Goal: Transaction & Acquisition: Book appointment/travel/reservation

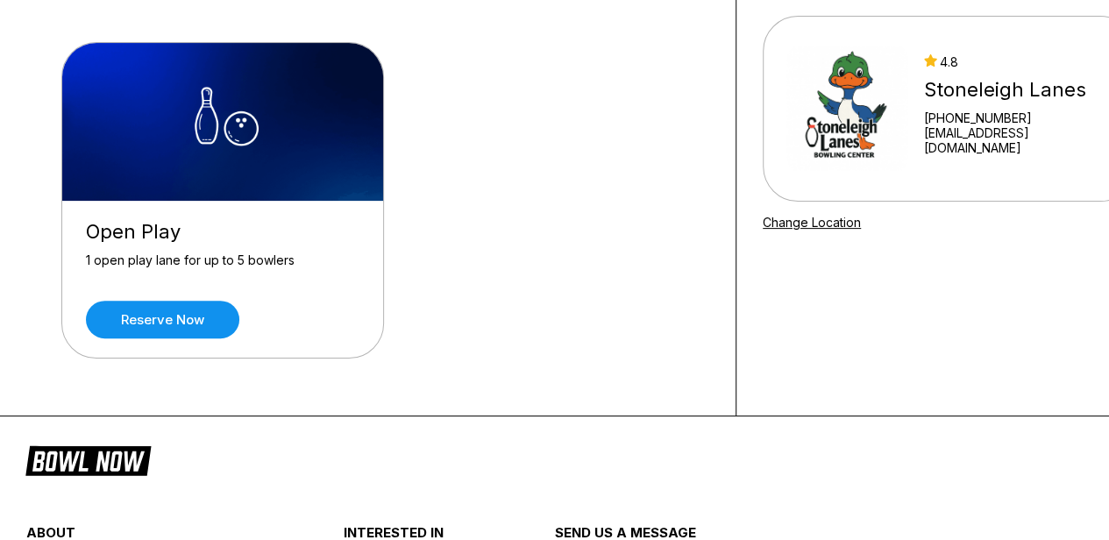
scroll to position [175, 0]
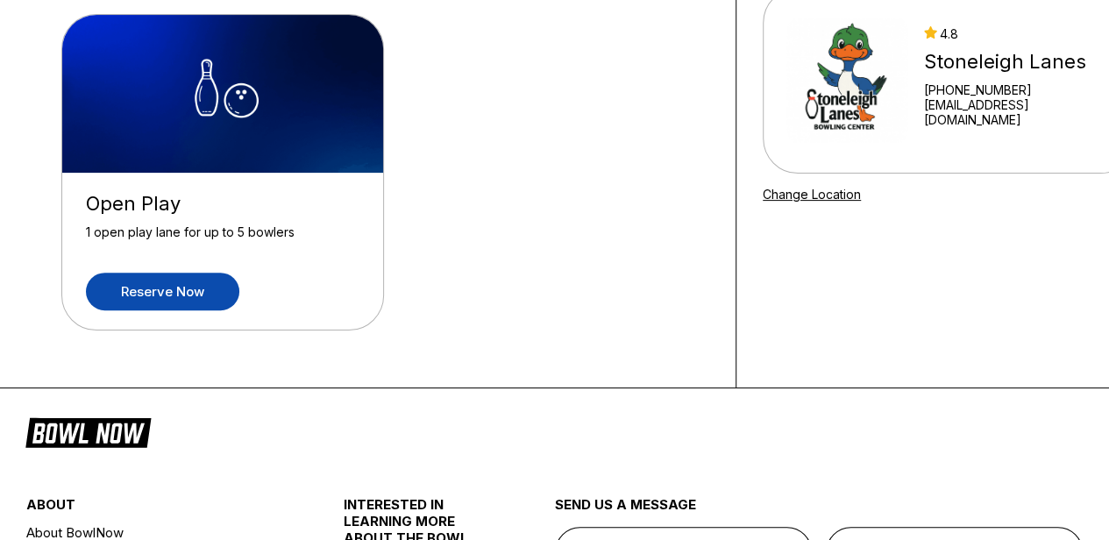
click at [179, 295] on link "Reserve now" at bounding box center [162, 292] width 153 height 38
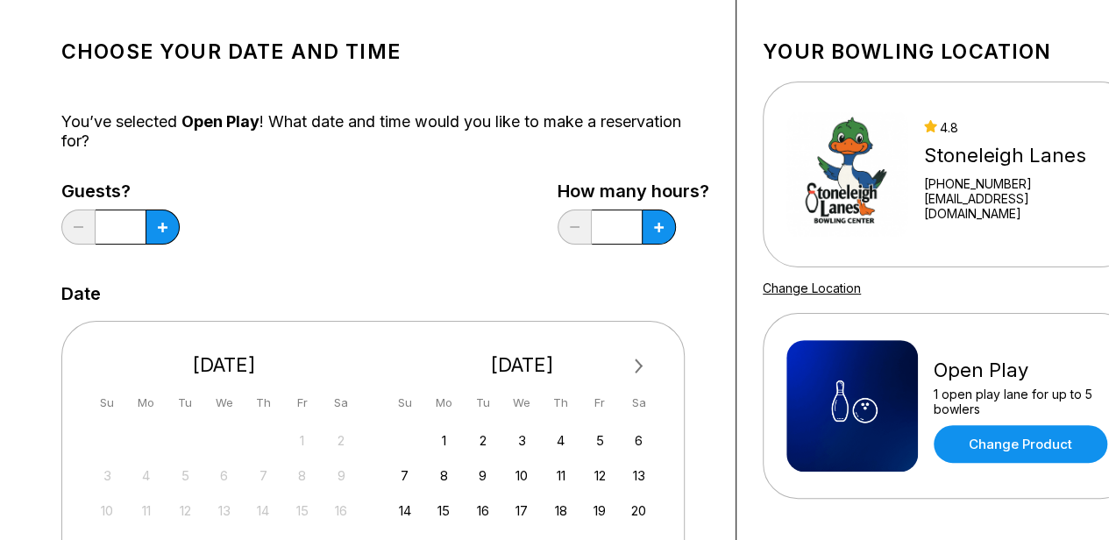
scroll to position [263, 0]
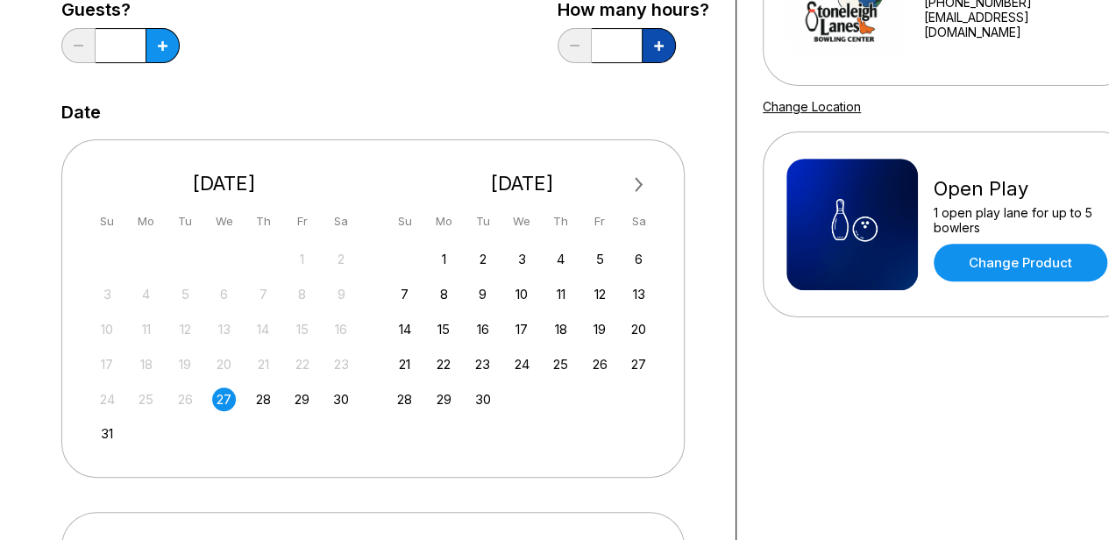
click at [167, 41] on icon at bounding box center [163, 46] width 10 height 10
click at [180, 45] on button at bounding box center [162, 45] width 34 height 35
type input "*"
click at [410, 77] on div "Choose your Date and time You’ve selected Open Play ! What date and time would …" at bounding box center [385, 325] width 648 height 960
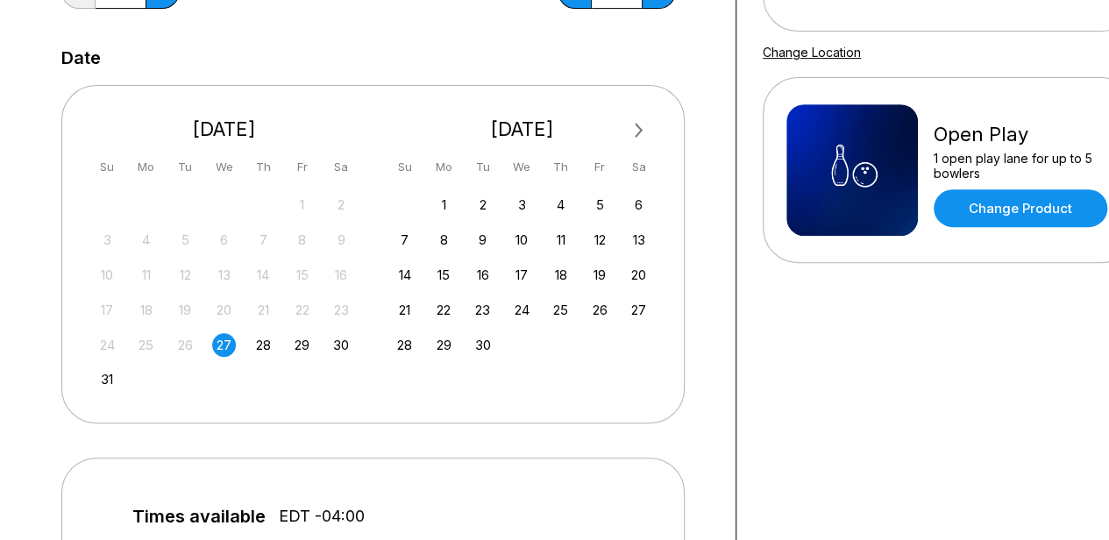
scroll to position [351, 0]
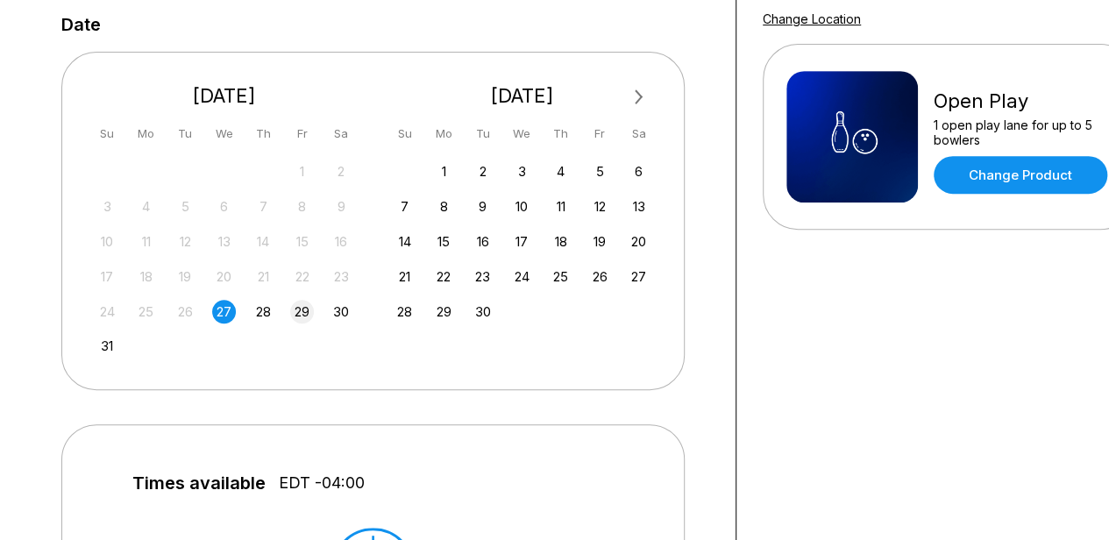
click at [298, 313] on div "29" at bounding box center [302, 312] width 24 height 24
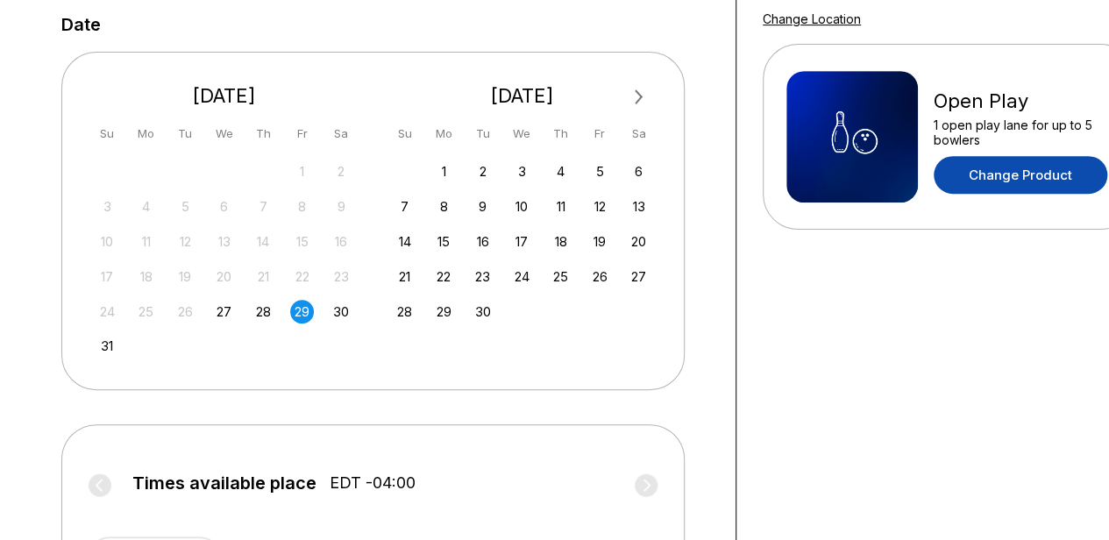
click at [1005, 167] on link "Change Product" at bounding box center [1020, 175] width 174 height 38
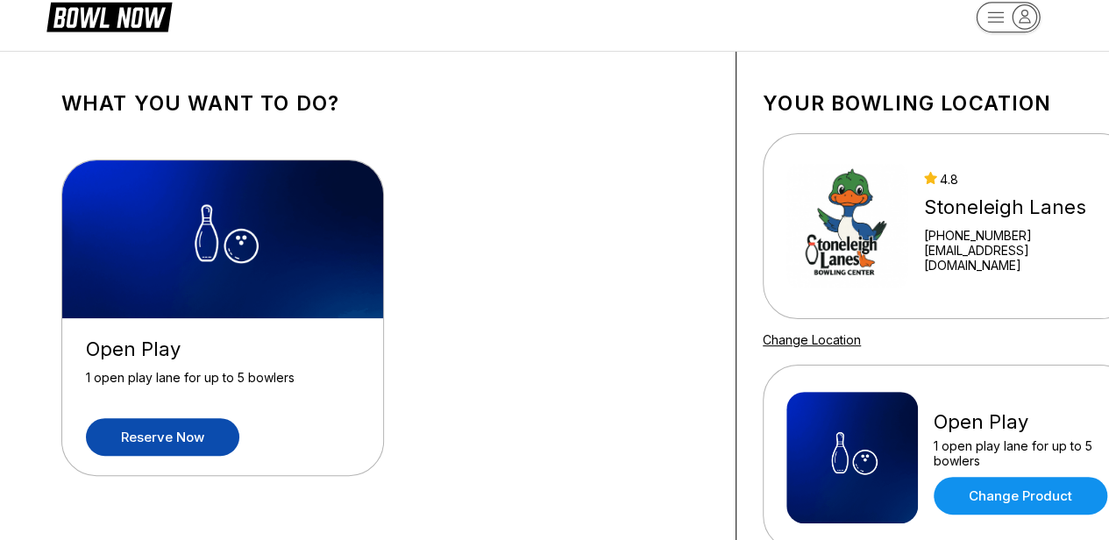
scroll to position [0, 0]
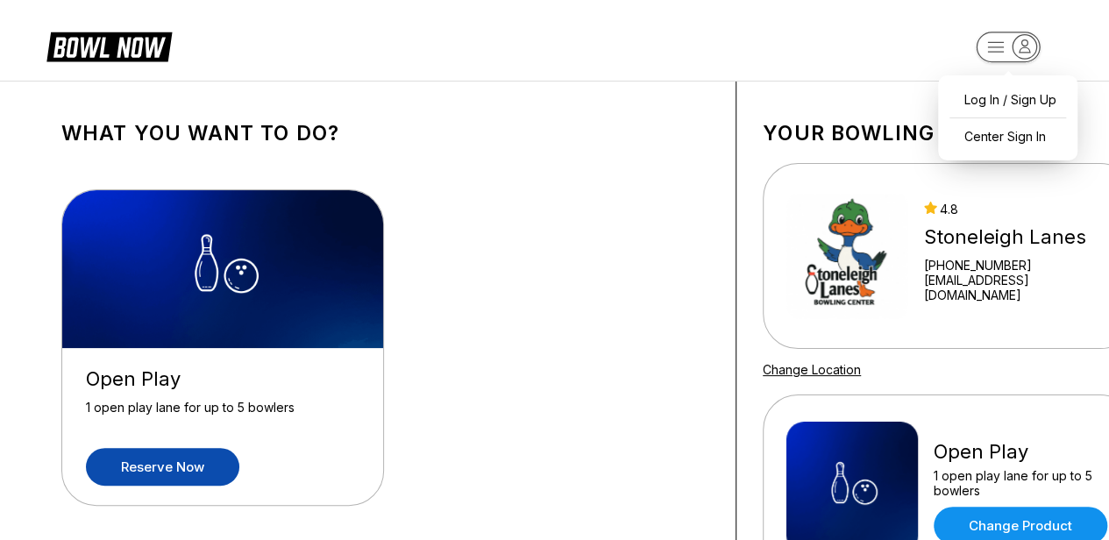
click at [990, 40] on rect "button" at bounding box center [1007, 47] width 64 height 31
click at [591, 257] on div "Open Play 1 open play lane for up to 5 bowlers Reserve now" at bounding box center [385, 349] width 648 height 373
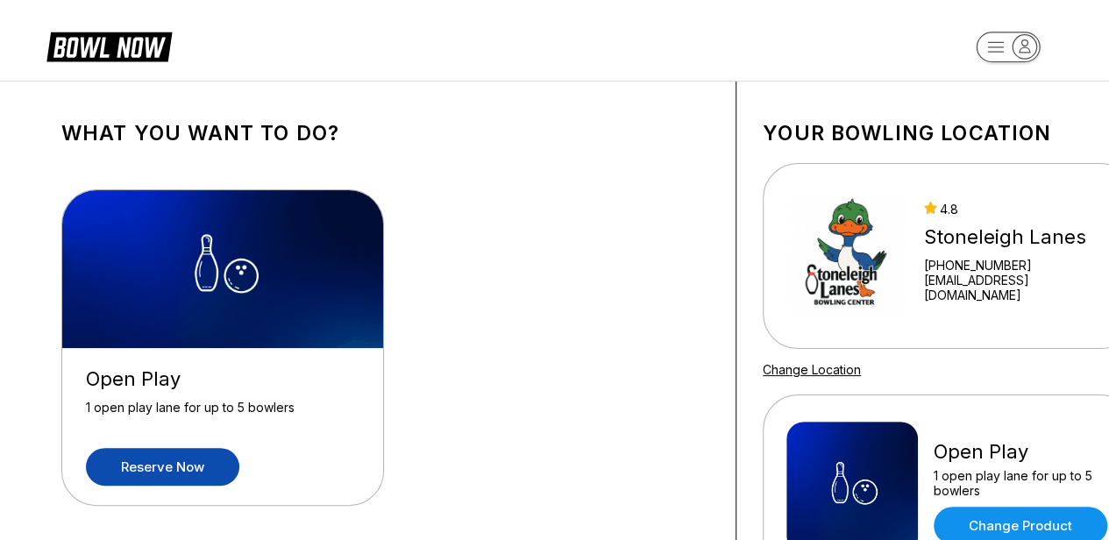
click at [179, 470] on link "Reserve now" at bounding box center [162, 467] width 153 height 38
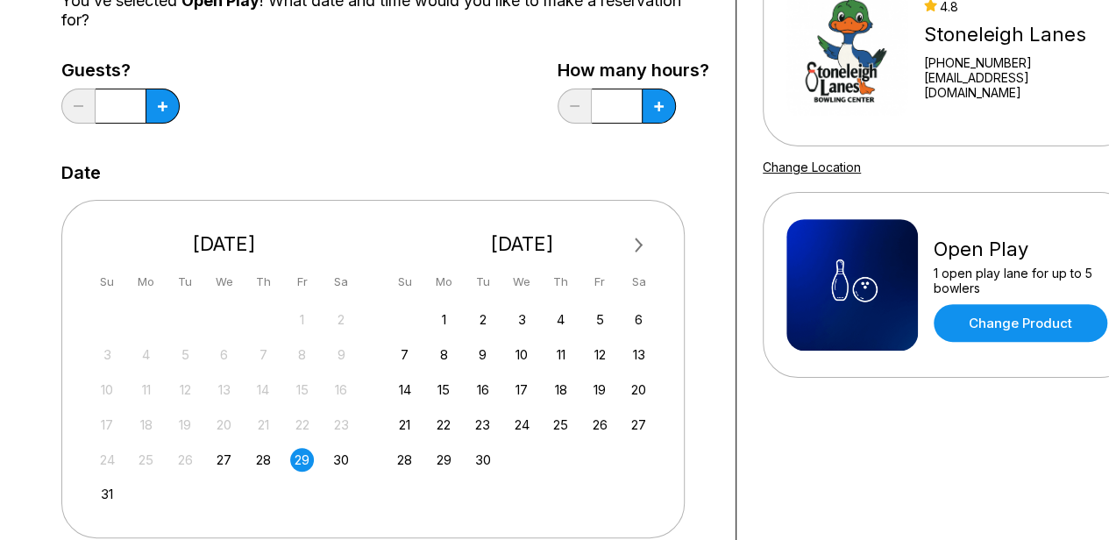
scroll to position [175, 0]
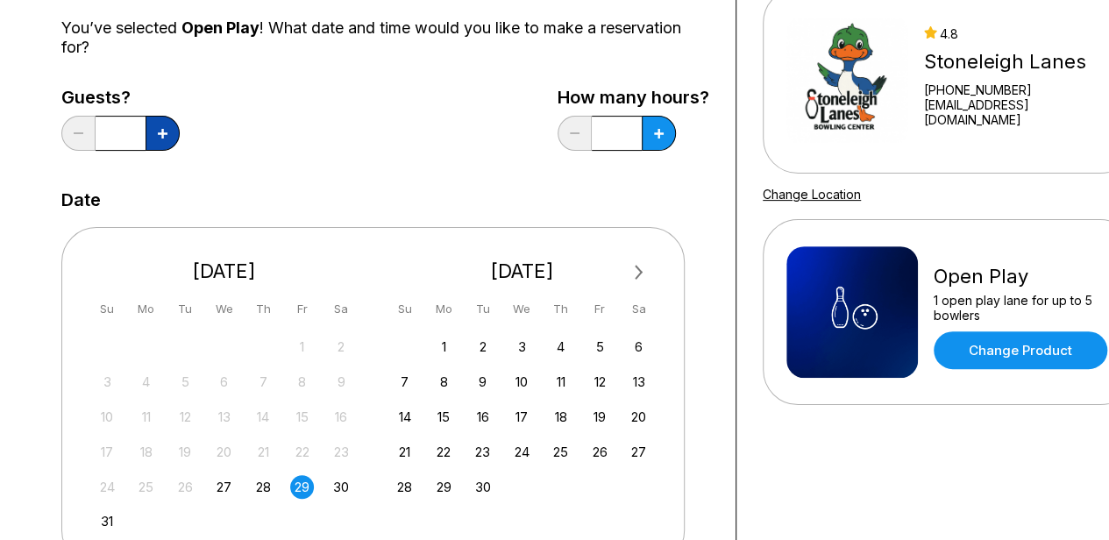
click at [152, 135] on button at bounding box center [162, 133] width 34 height 35
click at [158, 135] on icon at bounding box center [163, 134] width 10 height 10
type input "*"
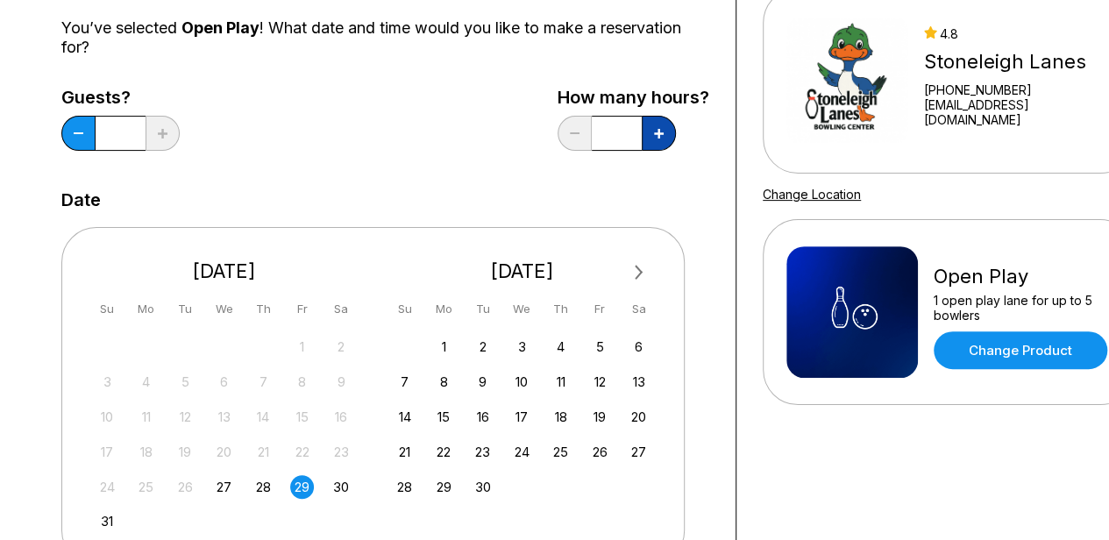
click at [664, 139] on button at bounding box center [658, 133] width 34 height 35
click at [663, 139] on button at bounding box center [658, 133] width 34 height 35
click at [96, 136] on button at bounding box center [78, 133] width 34 height 35
type input "***"
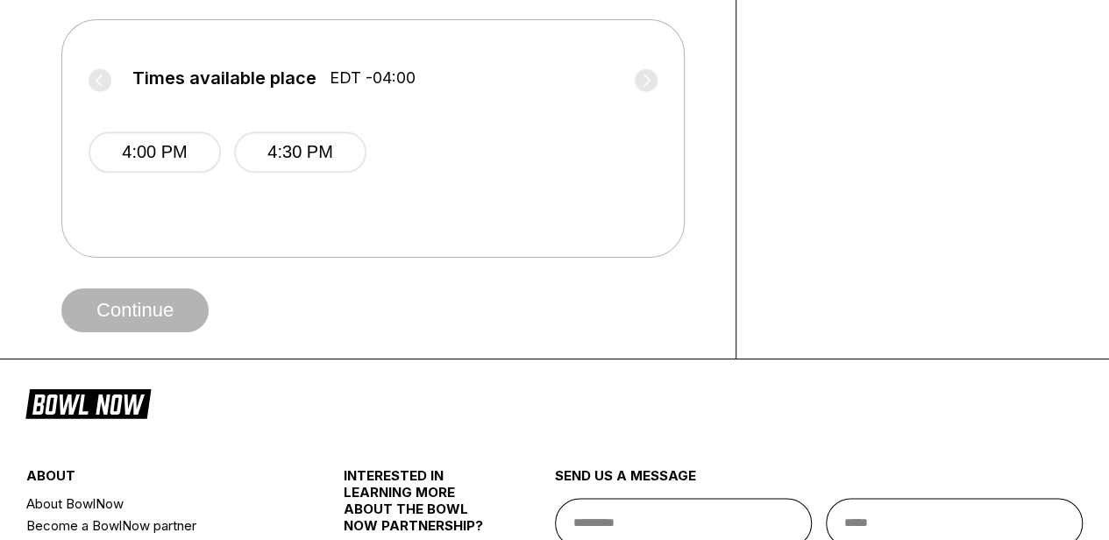
scroll to position [789, 0]
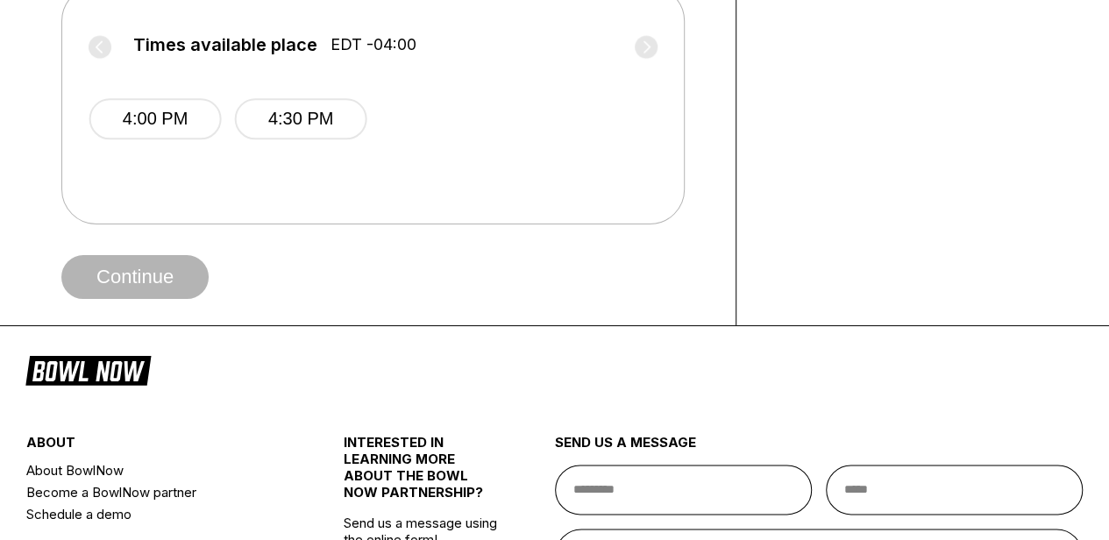
click at [649, 46] on label "Times available place EDT -04:00" at bounding box center [373, 49] width 569 height 28
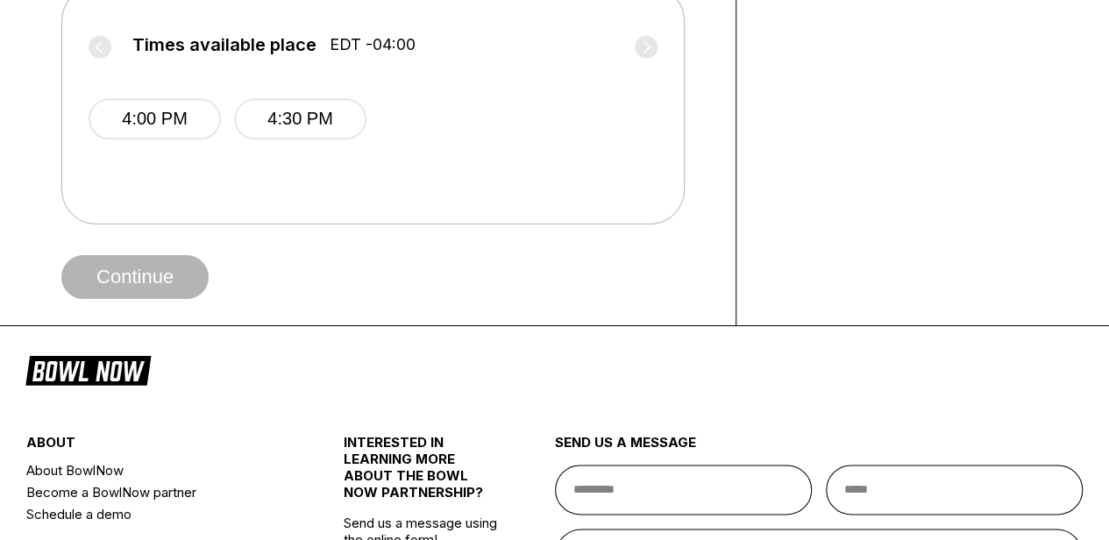
click at [522, 124] on div "4:00 PM 4:30 PM" at bounding box center [373, 115] width 569 height 105
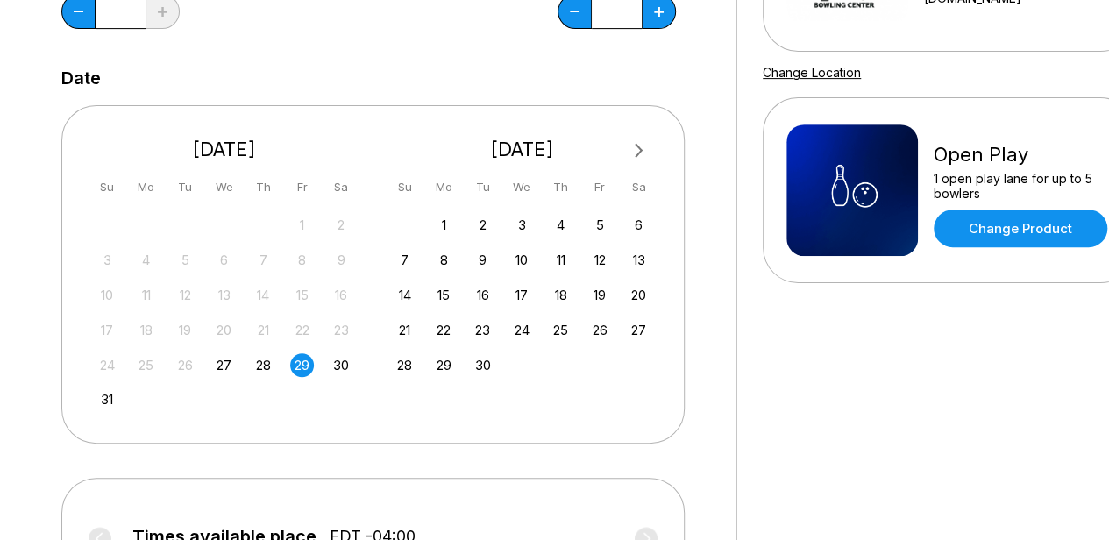
scroll to position [263, 0]
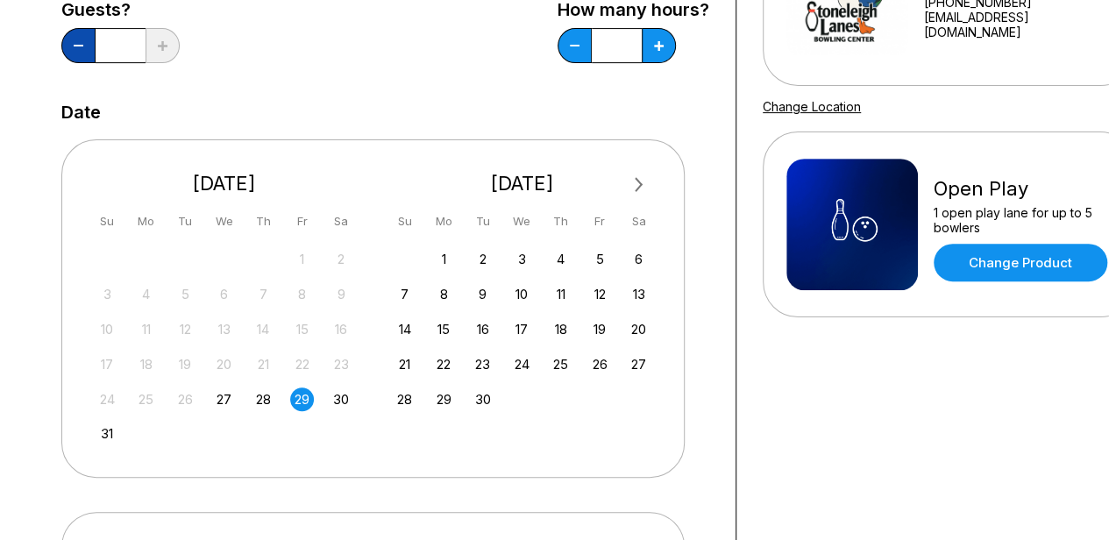
click at [81, 51] on button at bounding box center [78, 45] width 34 height 35
click at [83, 53] on button at bounding box center [78, 45] width 34 height 35
click at [83, 52] on button at bounding box center [78, 45] width 34 height 35
type input "*"
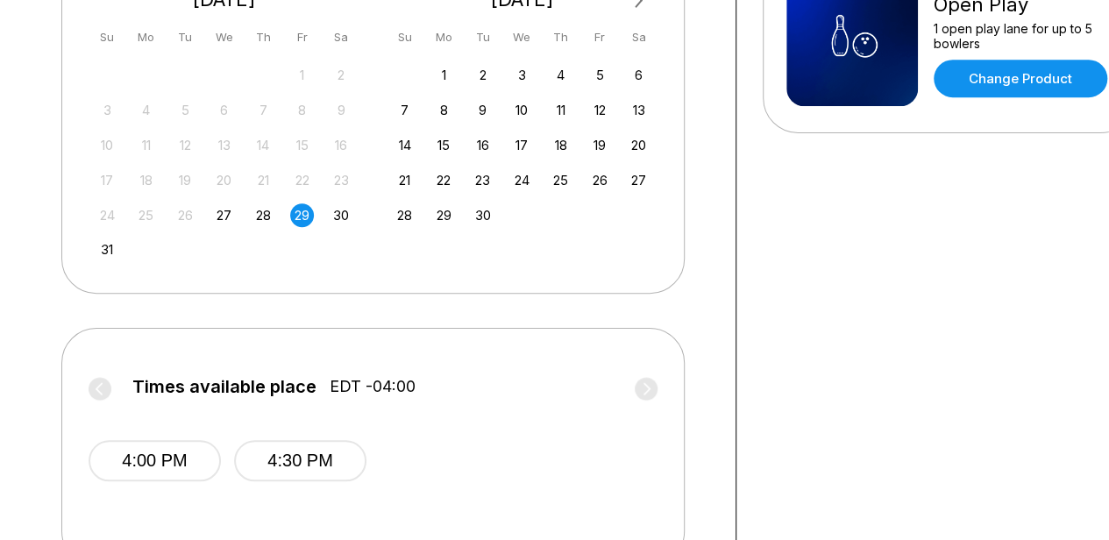
scroll to position [526, 0]
